Goal: Task Accomplishment & Management: Complete application form

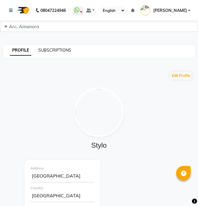
click at [64, 49] on link "SUBSCRIPTIONS" at bounding box center [54, 50] width 33 height 5
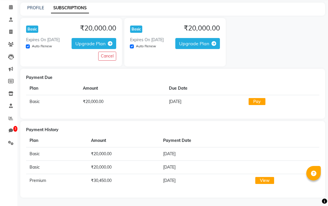
scroll to position [22, 0]
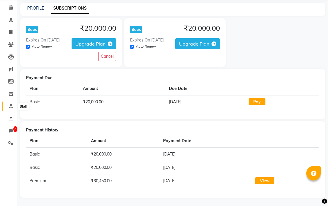
click at [10, 105] on icon at bounding box center [11, 106] width 4 height 4
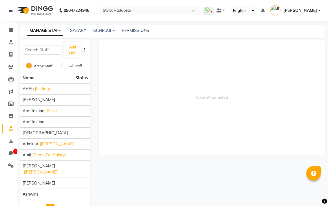
click at [86, 50] on button "button" at bounding box center [85, 50] width 6 height 6
click at [105, 49] on div "IMPORT" at bounding box center [103, 49] width 18 height 7
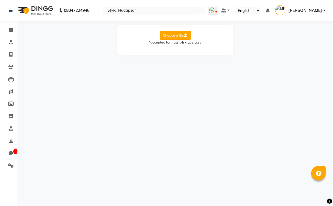
click at [179, 36] on label "Choose a file" at bounding box center [174, 35] width 31 height 9
click at [0, 0] on input "Choose a file" at bounding box center [0, 0] width 0 height 0
click at [197, 54] on select "Select Sheet Sheet1" at bounding box center [200, 54] width 43 height 9
select select "Sheet1"
click at [179, 50] on select "Select Sheet Sheet1" at bounding box center [200, 54] width 43 height 9
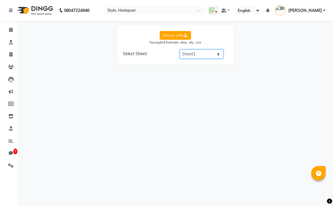
select select "Client Name"
select select "Mobile No."
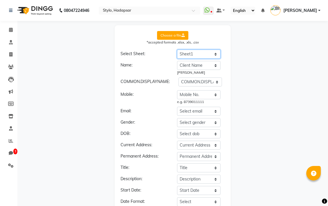
scroll to position [28, 0]
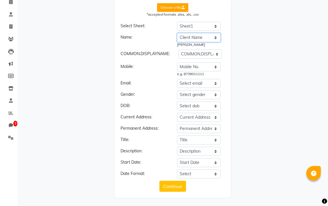
click at [197, 40] on select "Select name Invoice No. Invoice Date Client Name Mobile No. Net Tax Fee Round O…" at bounding box center [198, 37] width 43 height 9
click at [177, 33] on select "Select name Invoice No. Invoice Date Client Name Mobile No. Net Tax Fee Round O…" at bounding box center [198, 37] width 43 height 9
click at [188, 53] on select "COMMON.DISPLAYNAME Invoice No. Invoice Date Client Name Mobile No. Net Tax Fee …" at bounding box center [200, 54] width 43 height 9
select select "Client Name"
click at [179, 50] on select "COMMON.DISPLAYNAME Invoice No. Invoice Date Client Name Mobile No. Net Tax Fee …" at bounding box center [200, 54] width 43 height 9
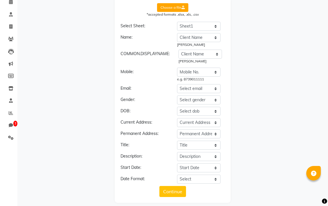
click at [197, 61] on div "[PERSON_NAME]" at bounding box center [200, 61] width 43 height 5
click at [9, 104] on span at bounding box center [11, 100] width 10 height 7
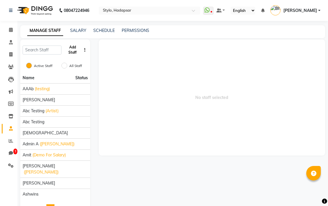
click at [72, 45] on button "Add Staff" at bounding box center [73, 49] width 18 height 15
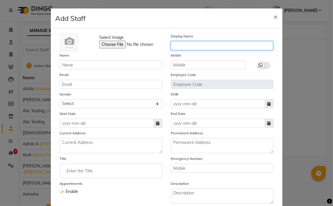
click at [190, 44] on input "text" at bounding box center [221, 45] width 102 height 9
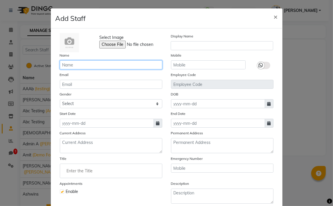
click at [114, 63] on input "text" at bounding box center [111, 64] width 102 height 9
type input "a"
type input "[PERSON_NAME]"
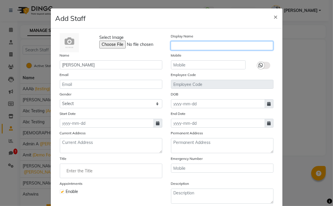
click at [189, 45] on input "text" at bounding box center [221, 45] width 102 height 9
type input "[PERSON_NAME]"
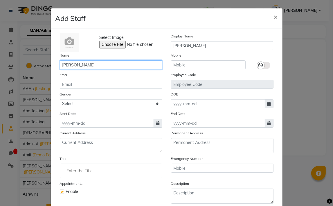
click at [121, 63] on input "[PERSON_NAME]" at bounding box center [111, 64] width 102 height 9
type input "[PERSON_NAME]"
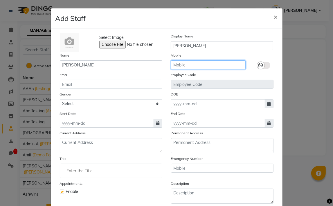
click at [176, 65] on input "text" at bounding box center [208, 64] width 75 height 9
type input "7909892971"
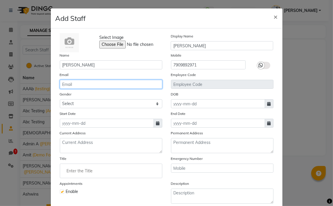
click at [121, 89] on input "email" at bounding box center [111, 84] width 102 height 9
type input "[PERSON_NAME][EMAIL_ADDRESS][DOMAIN_NAME]"
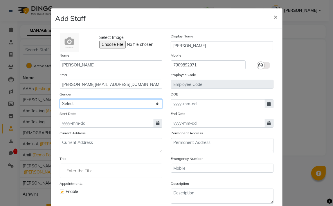
click at [122, 104] on select "Select [DEMOGRAPHIC_DATA] [DEMOGRAPHIC_DATA] Other Prefer Not To Say" at bounding box center [111, 103] width 102 height 9
select select "[DEMOGRAPHIC_DATA]"
click at [60, 100] on select "Select [DEMOGRAPHIC_DATA] [DEMOGRAPHIC_DATA] Other Prefer Not To Say" at bounding box center [111, 103] width 102 height 9
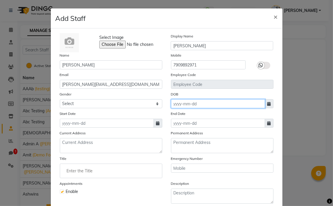
click at [197, 103] on input at bounding box center [218, 103] width 94 height 9
select select "9"
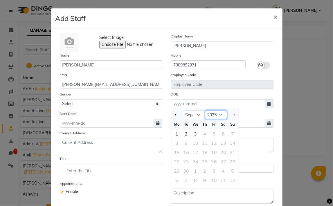
click at [197, 116] on select "1920 1921 1922 1923 1924 1925 1926 1927 1928 1929 1930 1931 1932 1933 1934 1935…" at bounding box center [216, 114] width 22 height 9
select select "2007"
click at [197, 111] on select "1920 1921 1922 1923 1924 1925 1926 1927 1928 1929 1930 1931 1932 1933 1934 1935…" at bounding box center [216, 114] width 22 height 9
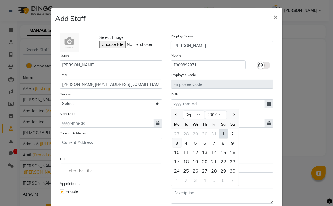
click at [175, 144] on div "3" at bounding box center [176, 142] width 9 height 9
type input "[DATE]"
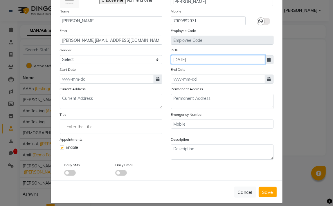
scroll to position [52, 0]
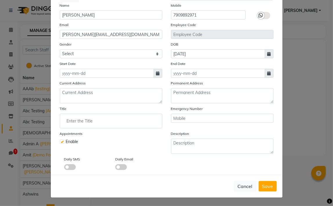
click at [117, 167] on span at bounding box center [121, 167] width 12 height 6
click at [115, 168] on input "checkbox" at bounding box center [115, 168] width 0 height 0
click at [64, 167] on span at bounding box center [70, 167] width 12 height 6
click at [64, 168] on input "checkbox" at bounding box center [64, 168] width 0 height 0
drag, startPoint x: 200, startPoint y: 12, endPoint x: 163, endPoint y: 11, distance: 37.1
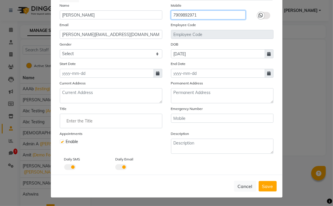
click at [163, 11] on div "Name [PERSON_NAME] Mobile [PHONE_NUMBER]" at bounding box center [166, 10] width 222 height 17
click at [197, 188] on span "Save" at bounding box center [267, 186] width 11 height 6
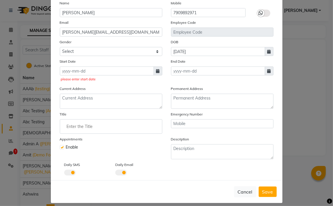
click at [156, 73] on icon at bounding box center [157, 71] width 3 height 4
select select "9"
select select "2025"
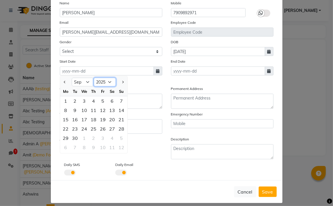
click at [101, 84] on select "2015 2016 2017 2018 2019 2020 2021 2022 2023 2024 2025 2026 2027 2028 2029 2030…" at bounding box center [105, 82] width 22 height 9
click at [68, 104] on div "1" at bounding box center [65, 100] width 9 height 9
type input "[DATE]"
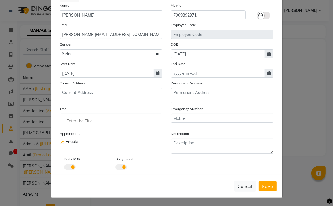
click at [197, 71] on icon at bounding box center [268, 73] width 3 height 4
select select "9"
select select "2025"
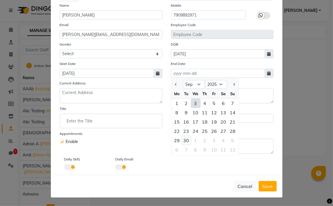
click at [182, 140] on div "30" at bounding box center [185, 140] width 9 height 9
type input "[DATE]"
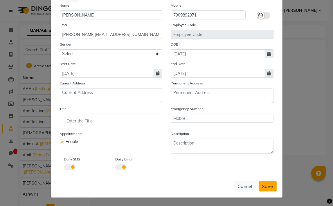
click at [197, 187] on span "Save" at bounding box center [267, 186] width 11 height 6
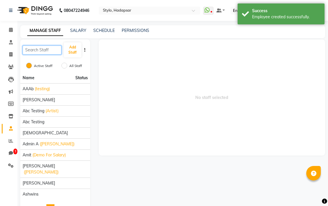
click at [38, 50] on input "text" at bounding box center [42, 50] width 39 height 9
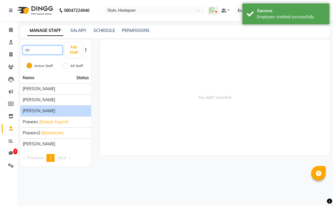
type input "av"
click at [34, 108] on span "[PERSON_NAME]" at bounding box center [39, 111] width 32 height 6
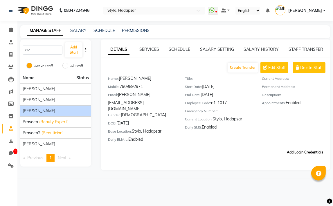
click at [197, 147] on button "Add Login Credentials" at bounding box center [304, 152] width 41 height 10
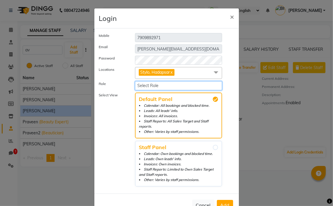
click at [157, 84] on select "Select Role Staff Multilocation Stylist Staffs Admin Manager Testing Role Autom…" at bounding box center [178, 85] width 87 height 9
select select "3"
click at [135, 81] on select "Select Role Staff Multilocation Stylist Staffs Admin Manager Testing Role Autom…" at bounding box center [178, 85] width 87 height 9
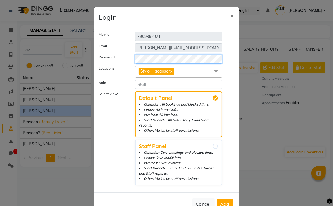
scroll to position [0, 0]
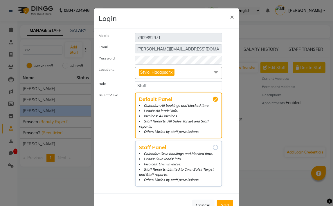
click at [197, 146] on input "Staff Panel Calendar: Own bookings and blocked time. Leads: Own leads' info. In…" at bounding box center [215, 147] width 5 height 5
radio input "true"
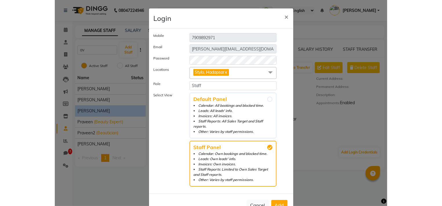
scroll to position [18, 0]
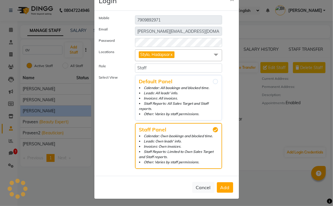
click at [197, 184] on span "Add" at bounding box center [224, 187] width 9 height 6
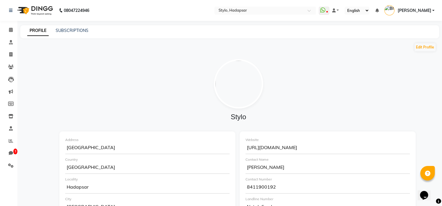
click at [417, 10] on span "[PERSON_NAME]" at bounding box center [414, 11] width 34 height 6
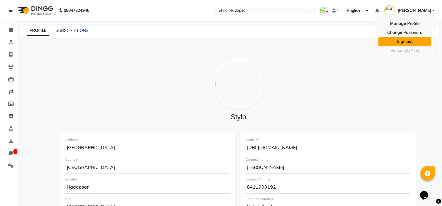
click at [402, 41] on link "Sign out" at bounding box center [404, 41] width 53 height 9
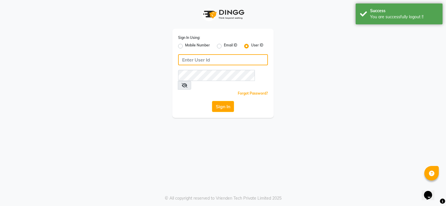
click at [218, 61] on input "Username" at bounding box center [223, 59] width 90 height 11
click at [224, 46] on label "Email ID" at bounding box center [230, 46] width 13 height 7
click at [224, 46] on input "Email ID" at bounding box center [226, 45] width 4 height 4
radio input "true"
radio input "false"
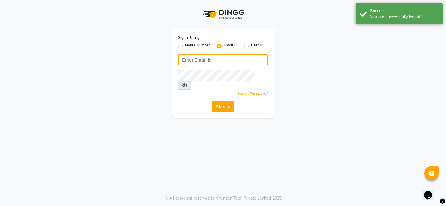
click at [207, 61] on input "Username" at bounding box center [223, 59] width 90 height 11
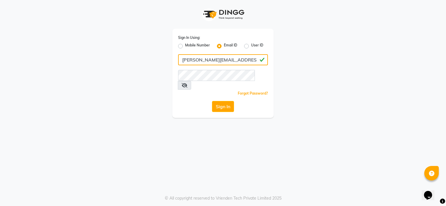
type input "[PERSON_NAME][EMAIL_ADDRESS][DOMAIN_NAME]"
click at [219, 101] on button "Sign In" at bounding box center [223, 106] width 22 height 11
